Goal: Information Seeking & Learning: Learn about a topic

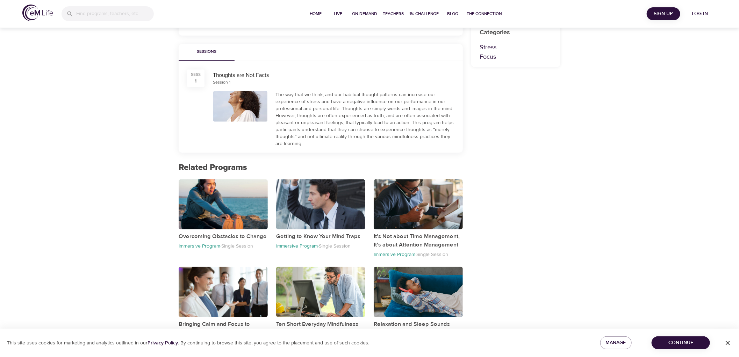
scroll to position [237, 0]
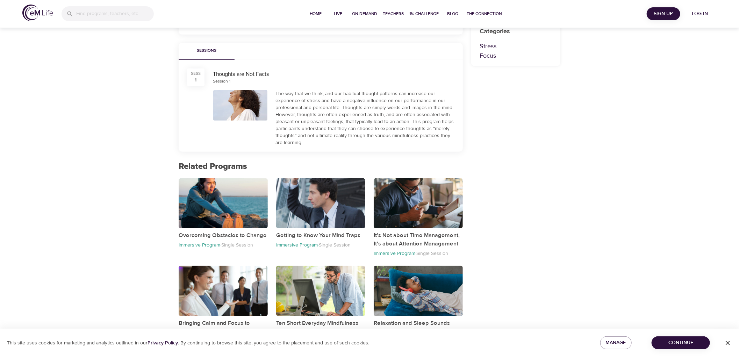
click at [629, 253] on div "Live Programs Thoughts are Not Facts Thoughts are Not Facts Live Program 1 Sess…" at bounding box center [369, 60] width 739 height 595
click at [399, 238] on p "It's Not about Time Management, It's about Attention Management" at bounding box center [418, 239] width 89 height 17
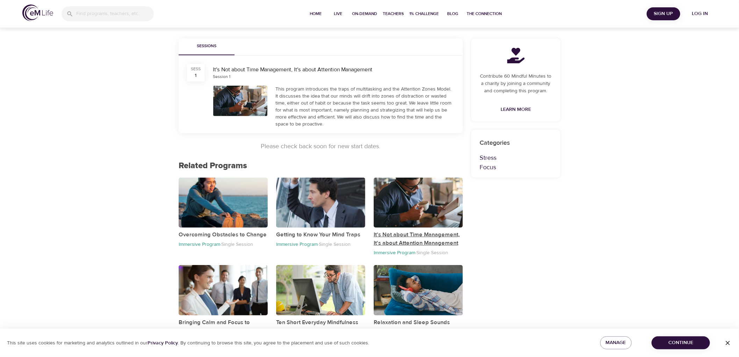
scroll to position [98, 0]
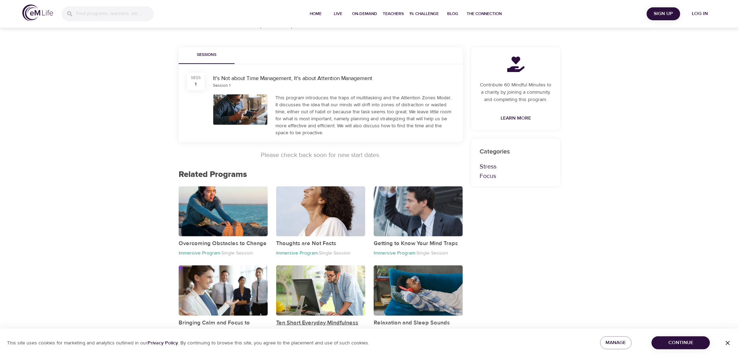
click at [322, 320] on p "Ten Short Everyday Mindfulness Practices" at bounding box center [320, 327] width 89 height 17
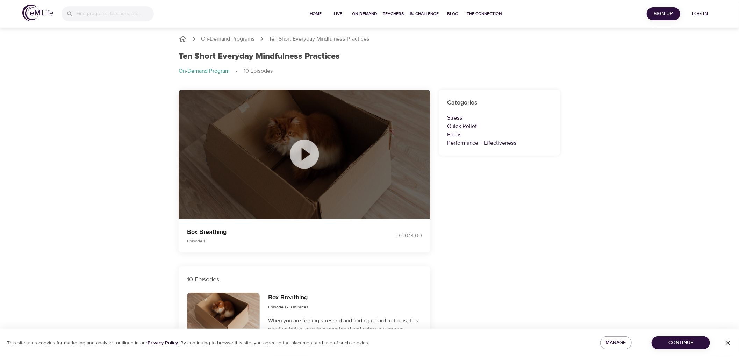
click at [305, 149] on icon at bounding box center [304, 154] width 29 height 29
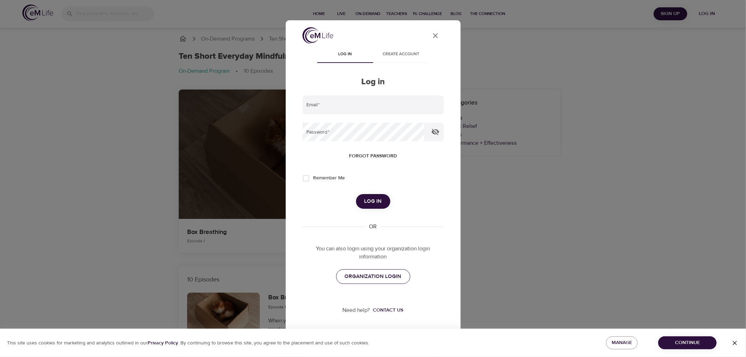
click at [382, 280] on span "ORGANIZATION LOGIN" at bounding box center [373, 276] width 57 height 9
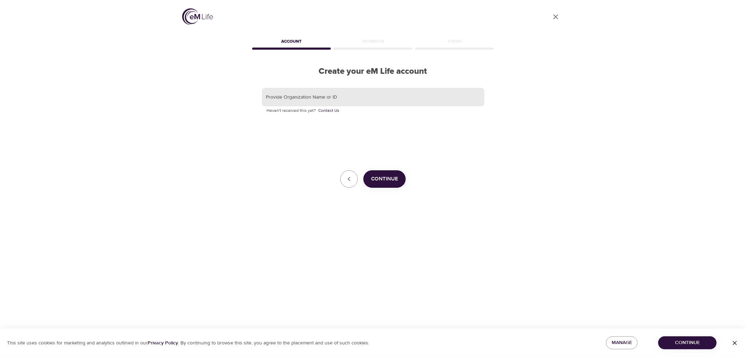
click at [336, 100] on input "text" at bounding box center [373, 97] width 222 height 19
click at [380, 180] on span "Continue" at bounding box center [384, 178] width 27 height 9
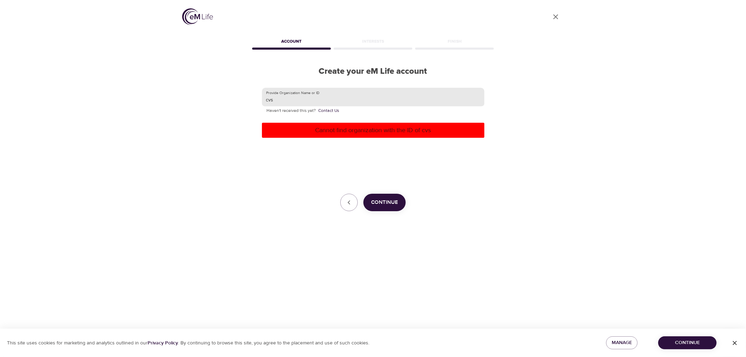
click at [280, 98] on input "cvs" at bounding box center [373, 97] width 222 height 19
type input "cvs health"
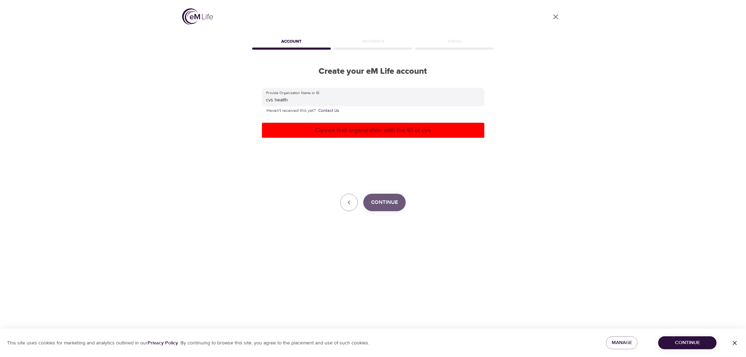
click at [393, 202] on span "Continue" at bounding box center [384, 202] width 27 height 9
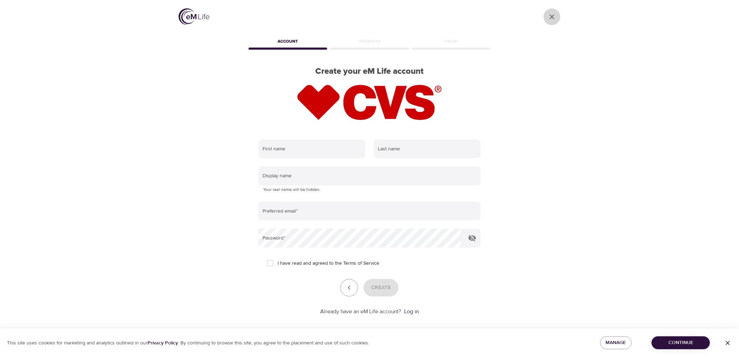
click at [553, 15] on icon "close" at bounding box center [552, 16] width 5 height 5
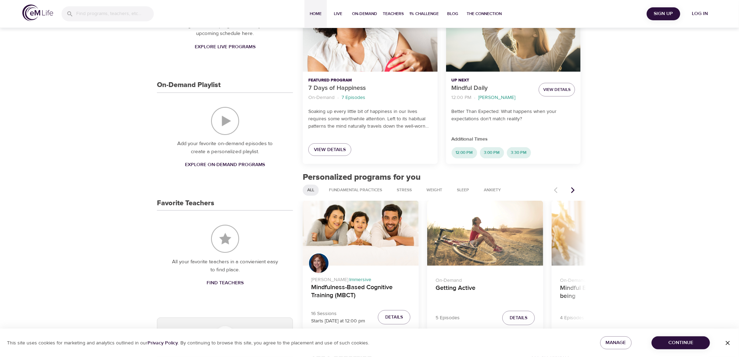
scroll to position [155, 0]
